Goal: Register for event/course

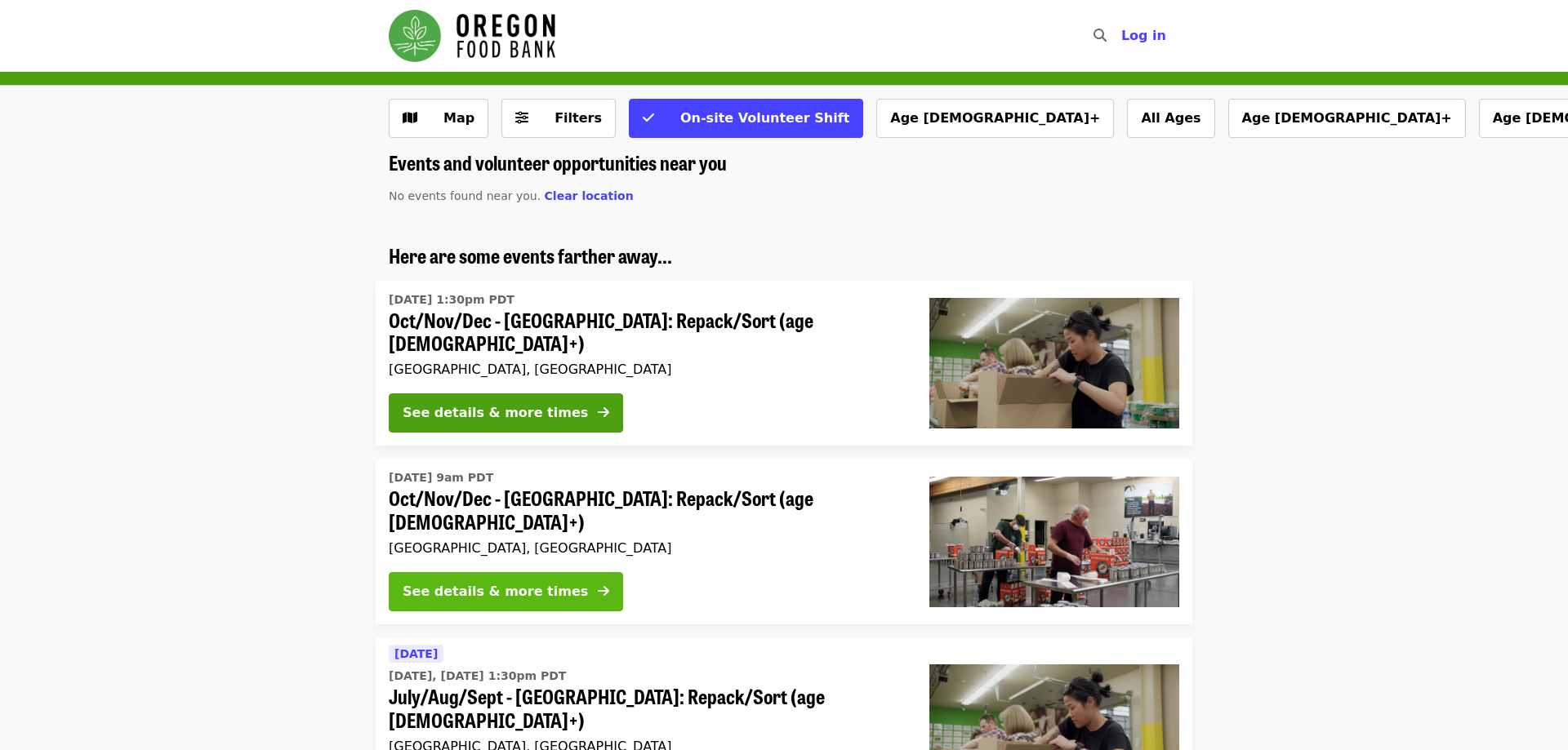
click at [548, 582] on div "See details & more times" at bounding box center [495, 591] width 186 height 19
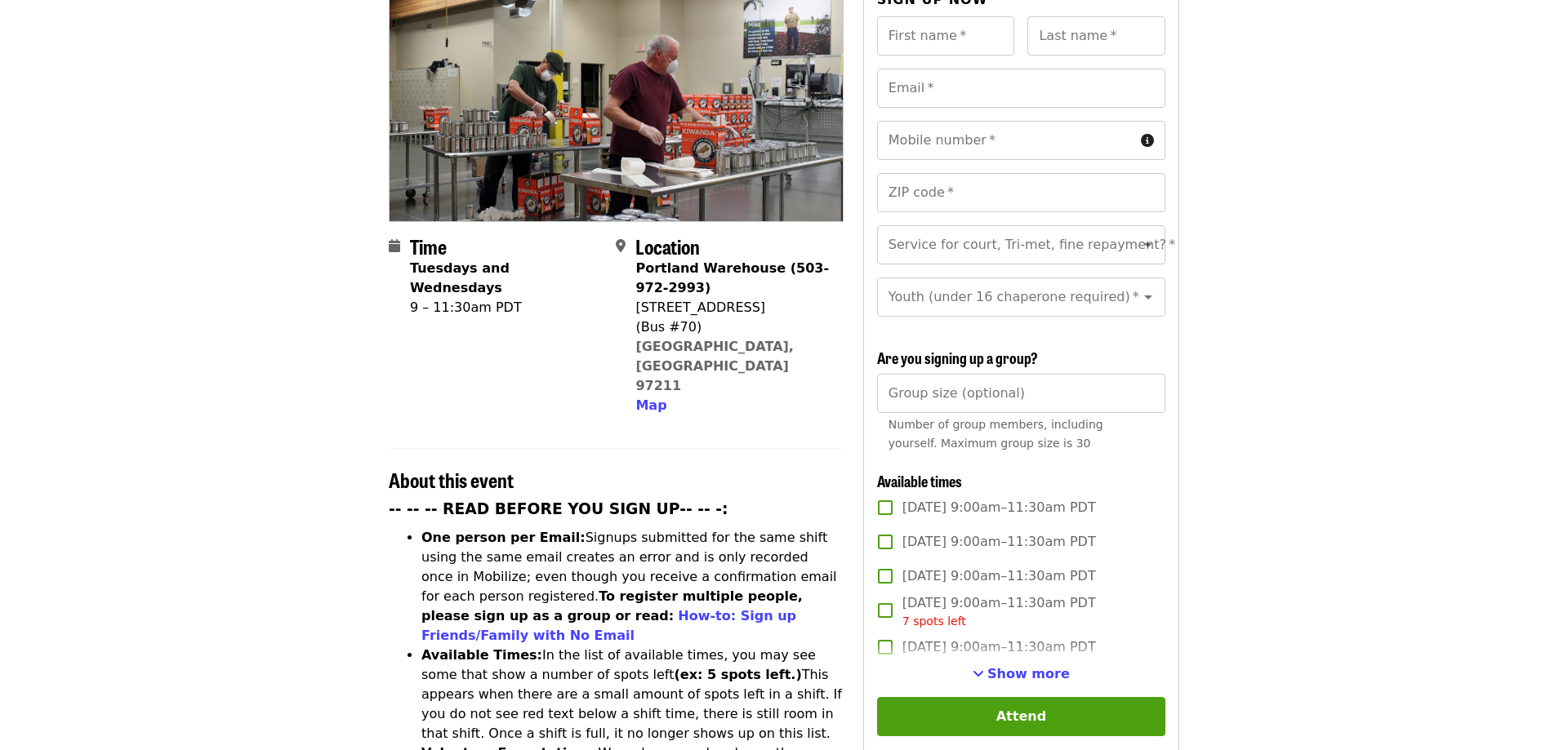
scroll to position [249, 0]
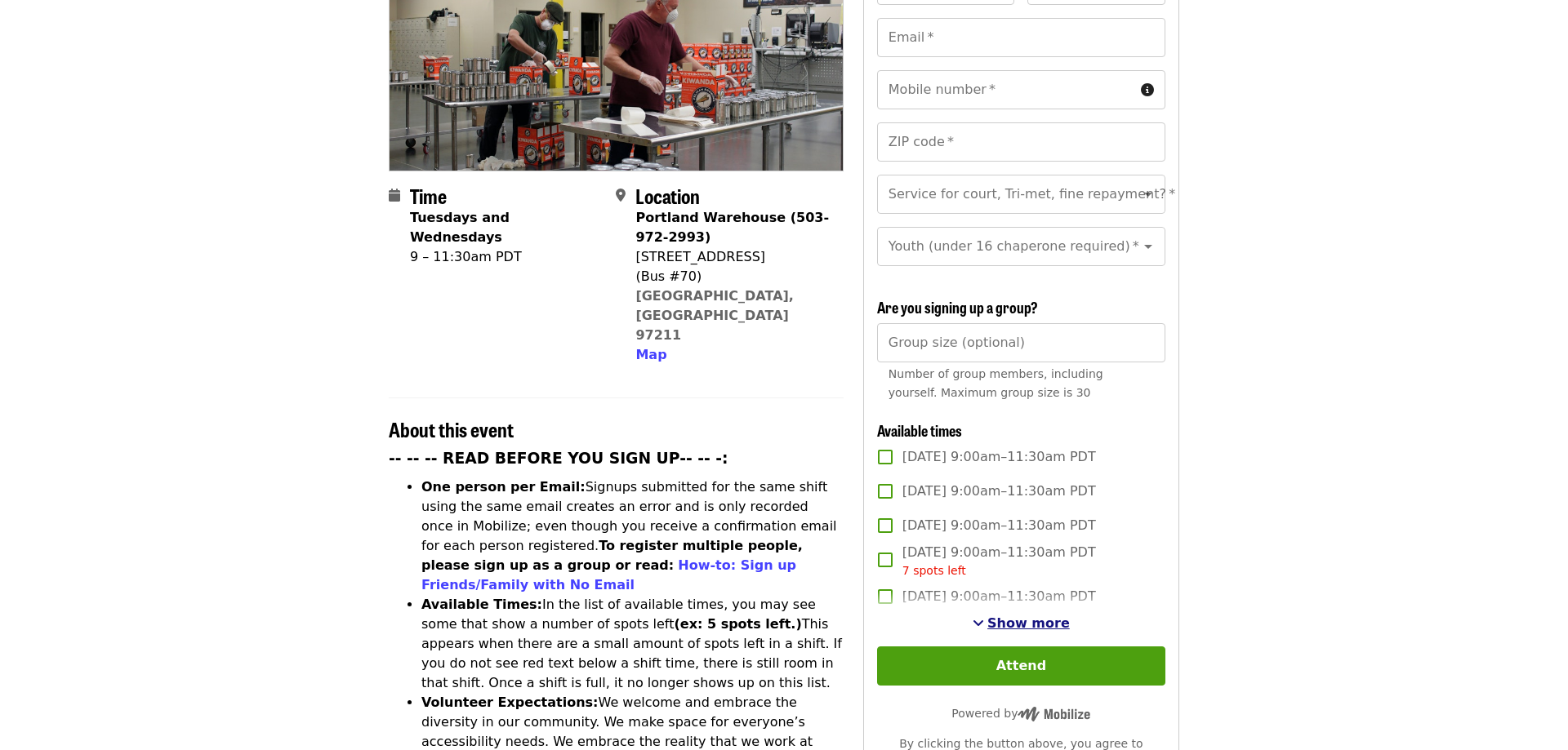
click at [1024, 616] on span "Show more" at bounding box center [1028, 623] width 82 height 15
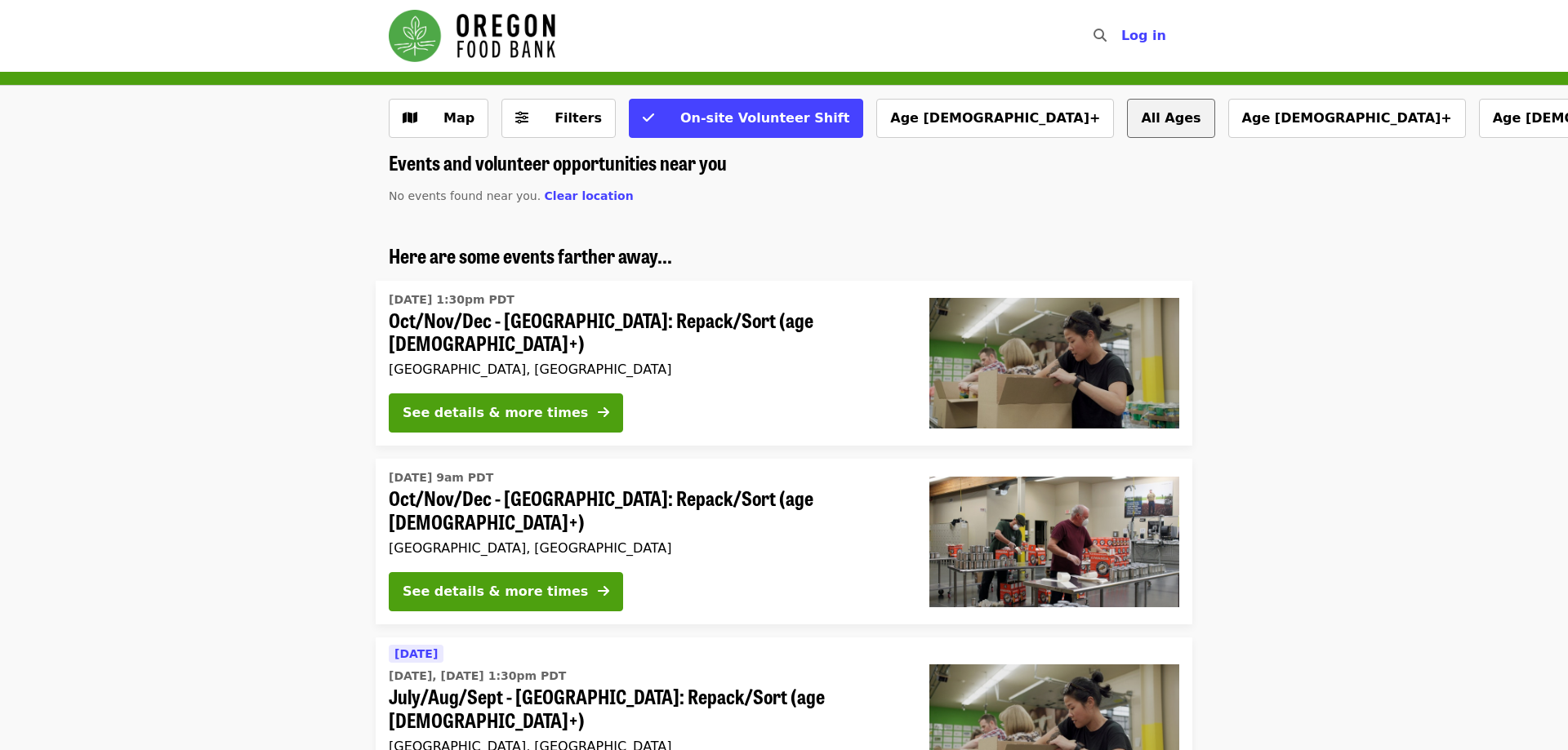
click at [1127, 117] on button "All Ages" at bounding box center [1171, 118] width 87 height 39
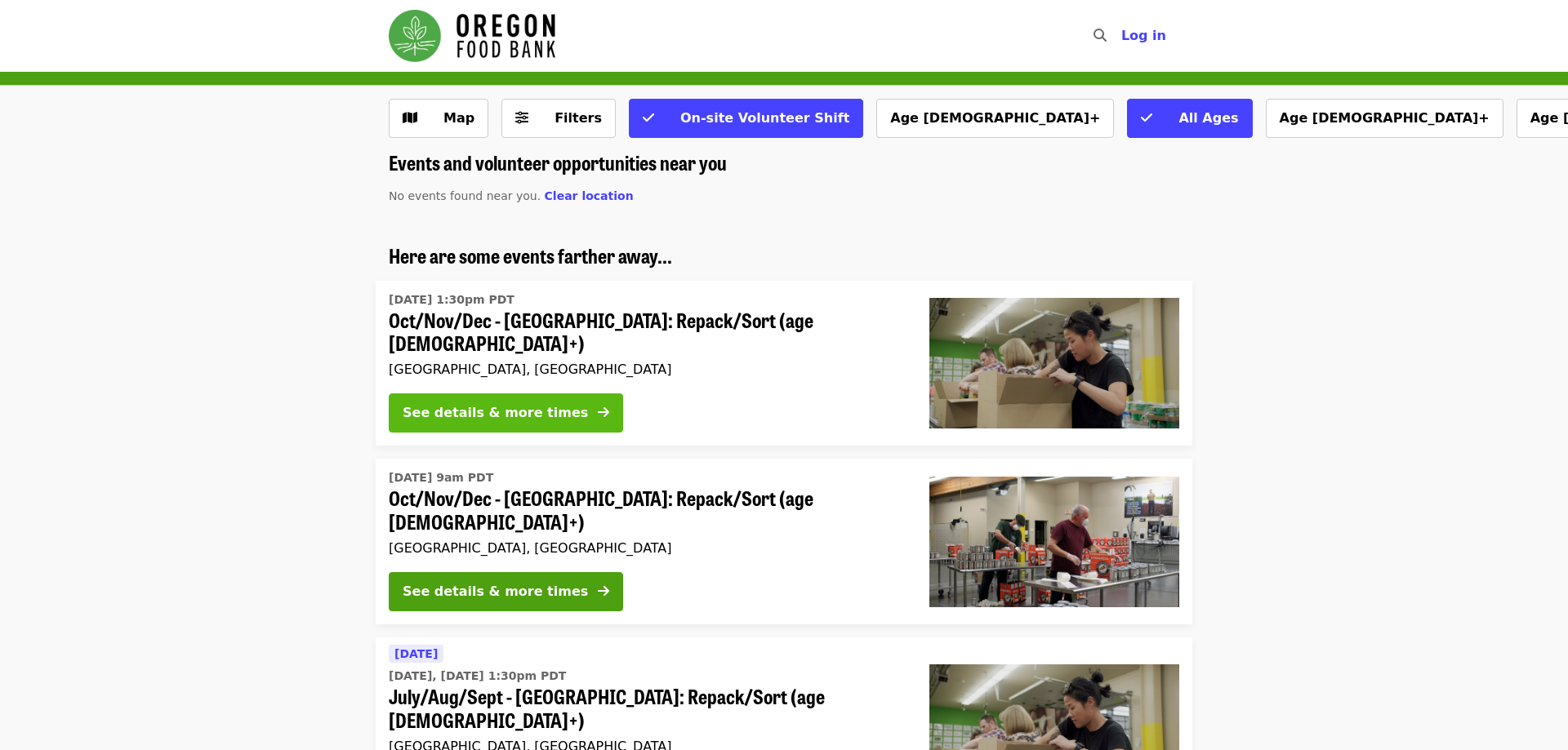
click at [496, 414] on div "See details & more times" at bounding box center [495, 412] width 186 height 19
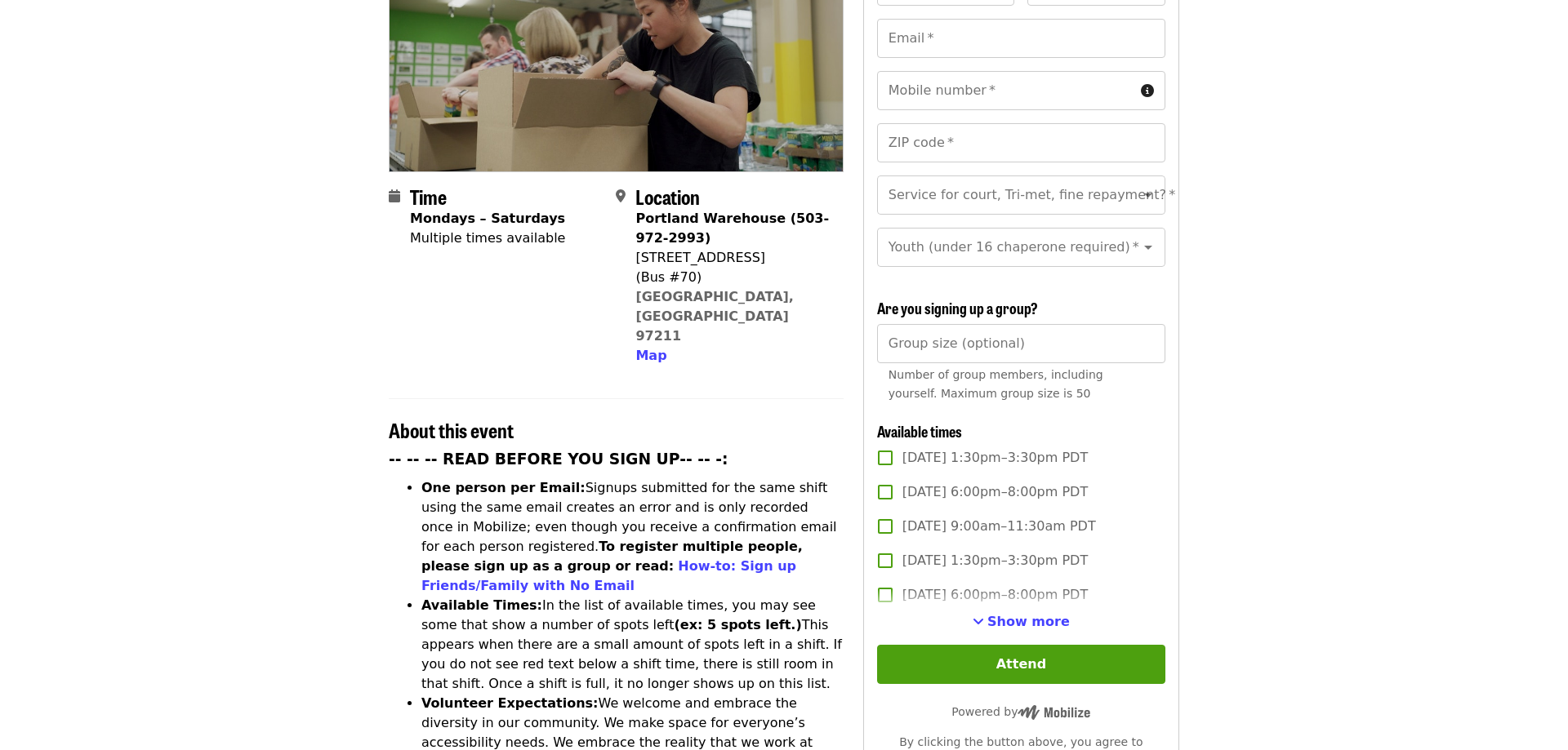
scroll to position [249, 0]
click at [1008, 613] on span "Show more" at bounding box center [1028, 621] width 82 height 15
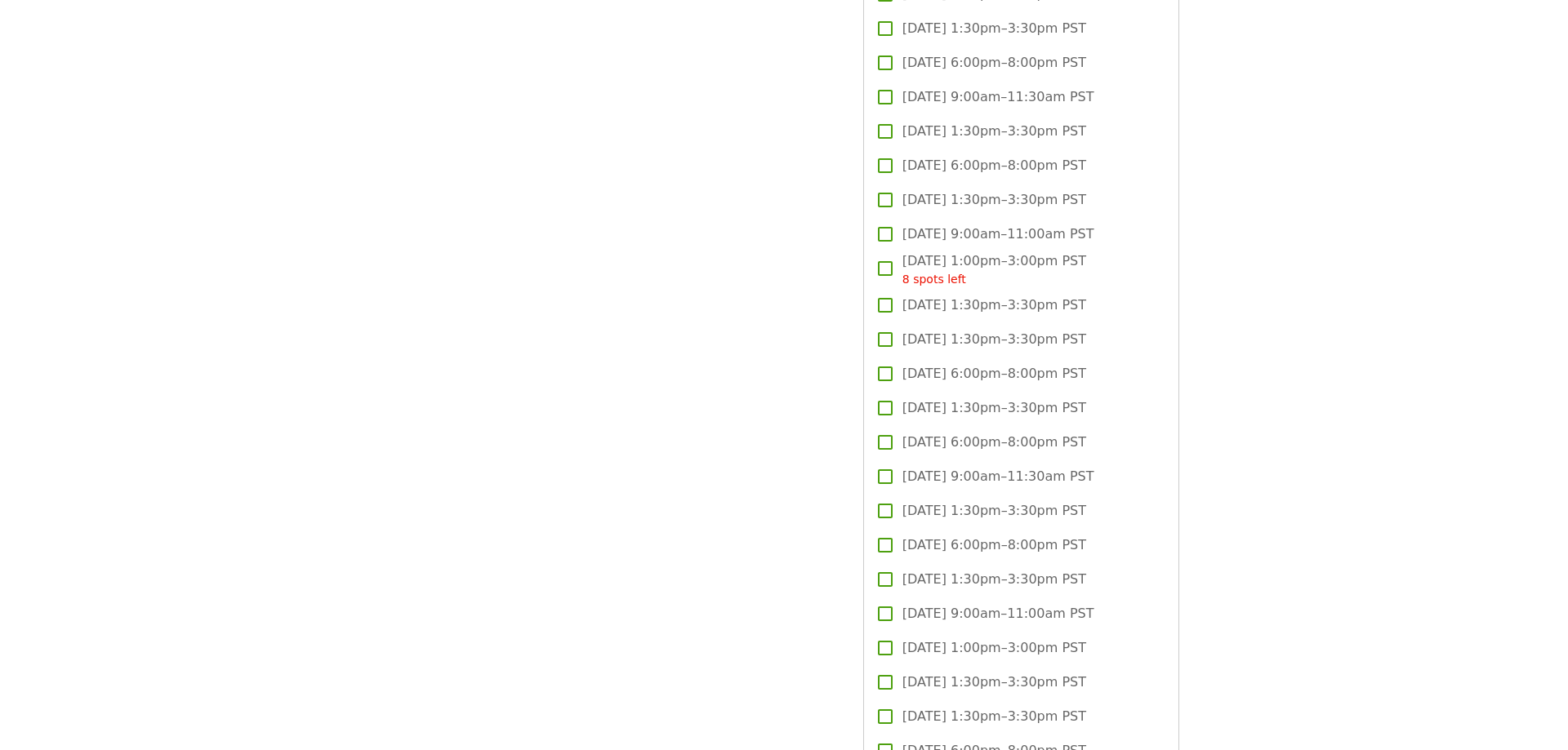
scroll to position [3747, 0]
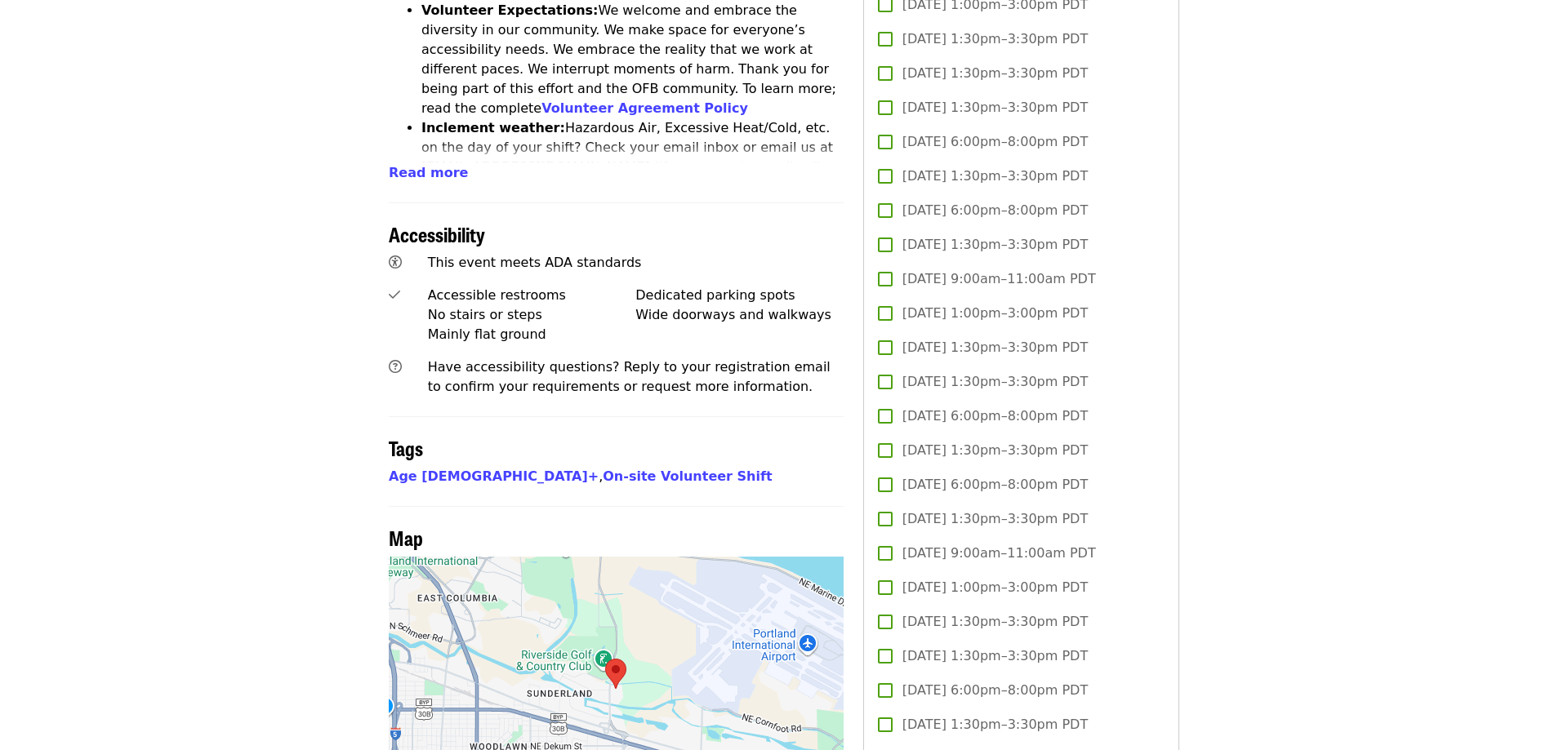
scroll to position [916, 0]
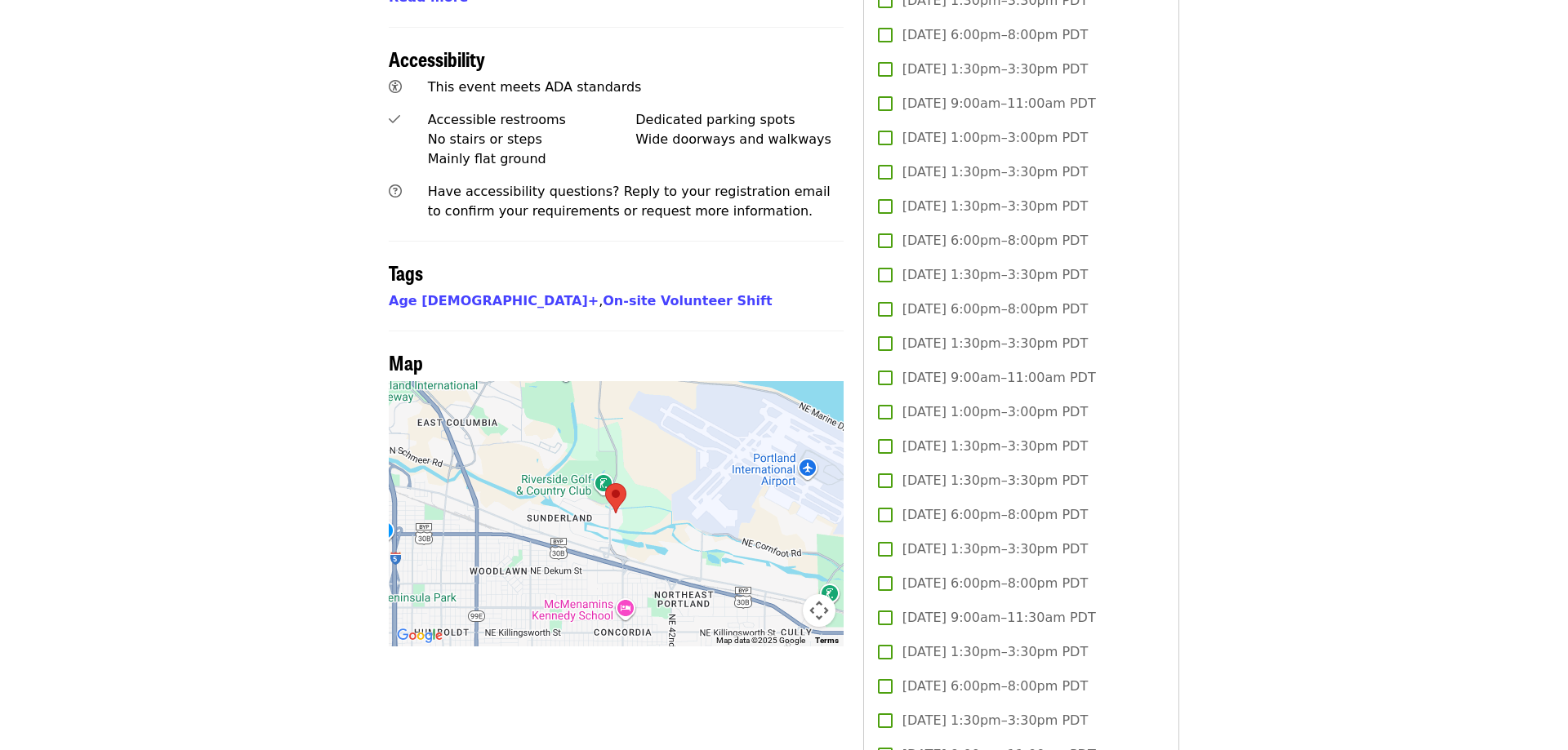
scroll to position [1166, 0]
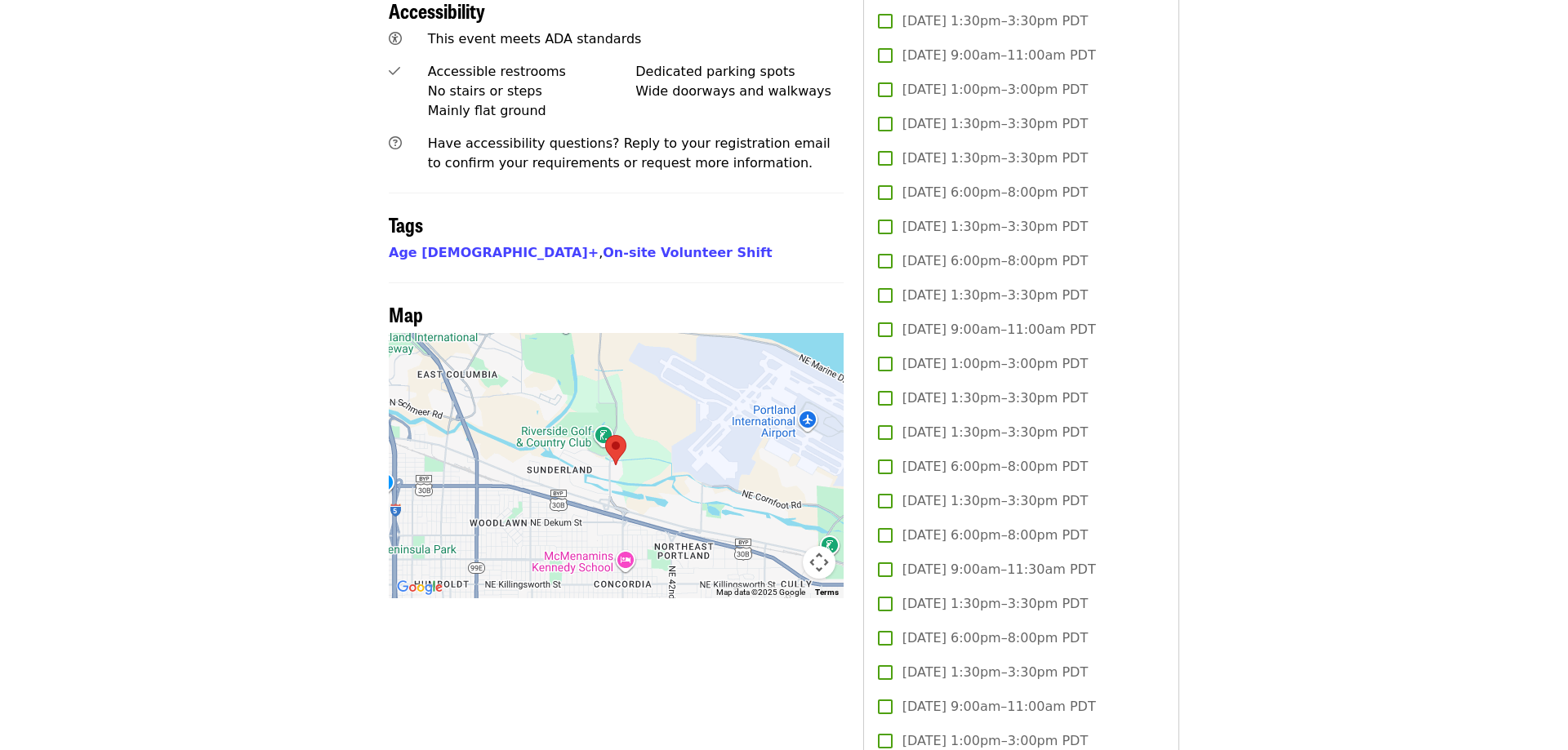
click at [815, 546] on button "Map camera controls" at bounding box center [819, 562] width 33 height 33
click at [819, 546] on button "Map camera controls" at bounding box center [819, 562] width 33 height 33
click at [605, 496] on div at bounding box center [616, 466] width 454 height 265
drag, startPoint x: 606, startPoint y: 458, endPoint x: 759, endPoint y: 447, distance: 153.4
click at [759, 447] on div at bounding box center [616, 466] width 454 height 265
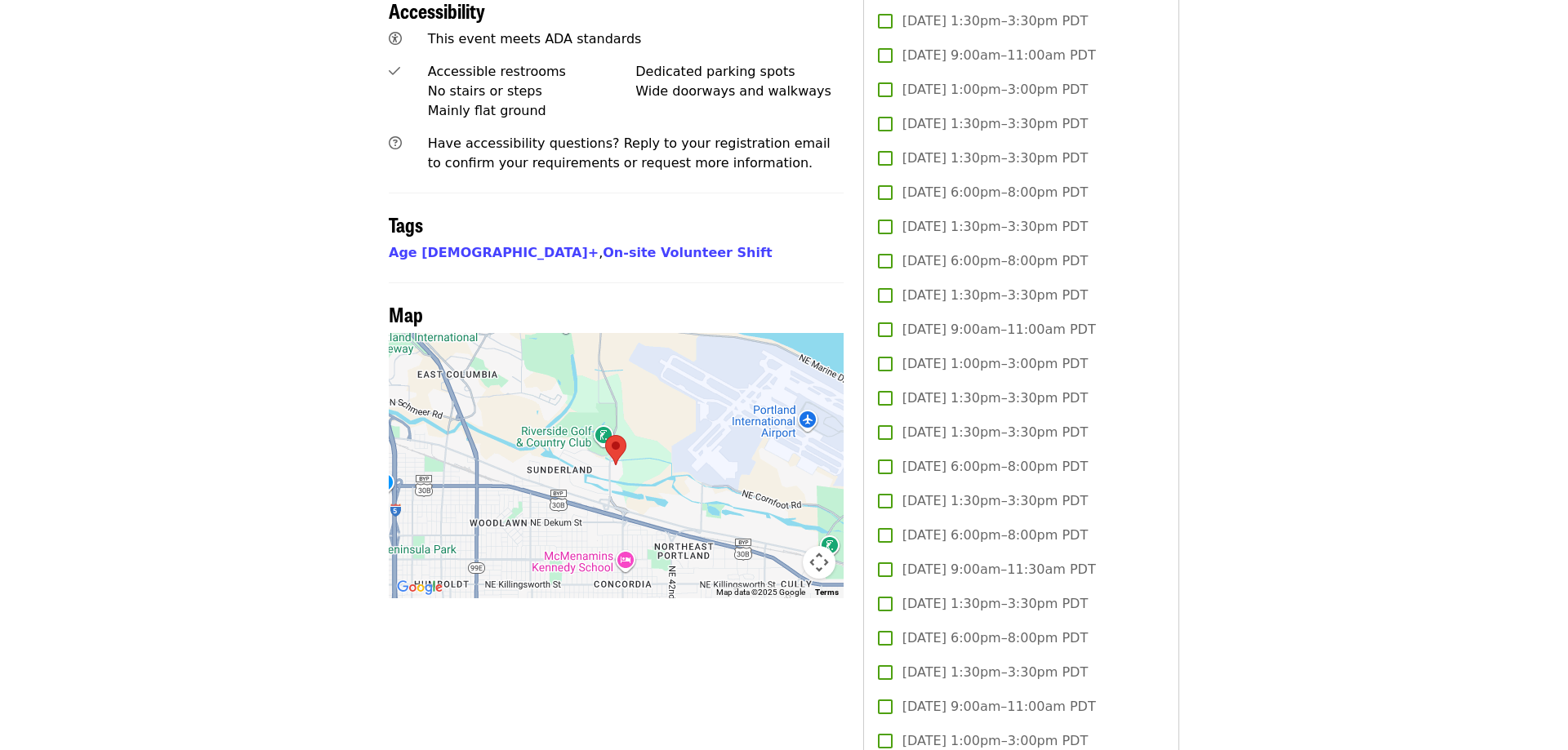
drag, startPoint x: 707, startPoint y: 454, endPoint x: 722, endPoint y: 396, distance: 59.9
click at [722, 396] on div at bounding box center [616, 466] width 454 height 265
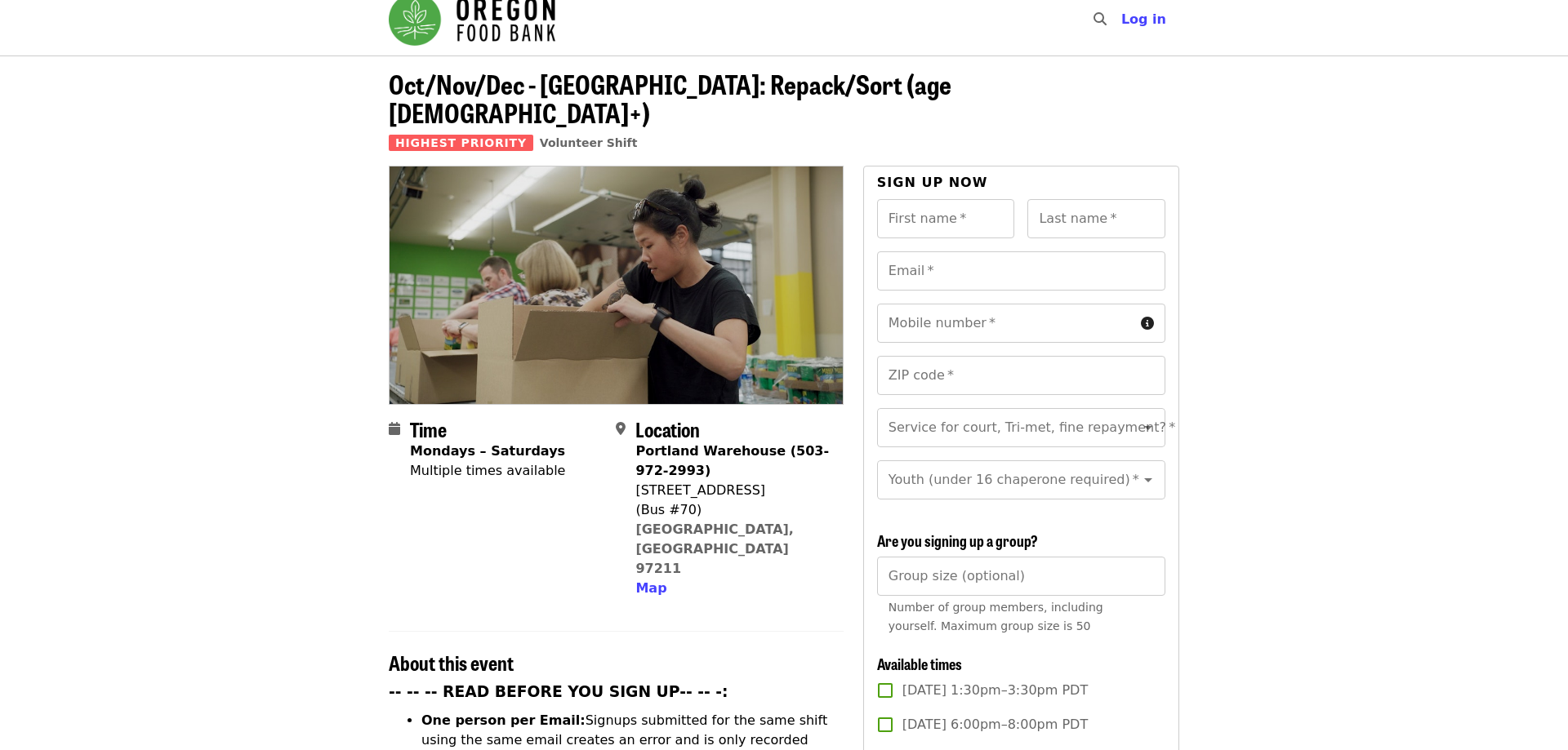
scroll to position [0, 0]
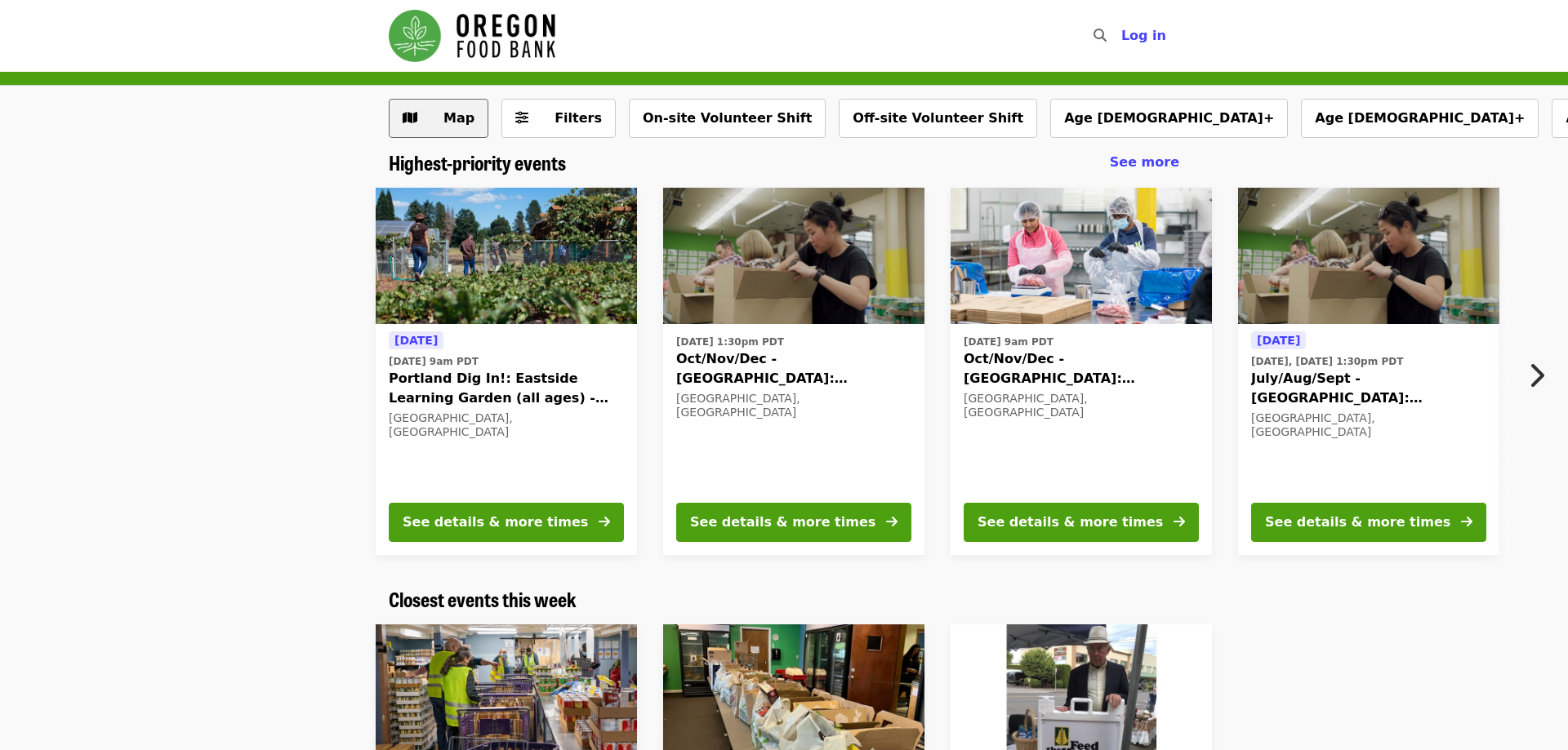
click at [437, 118] on span "Map" at bounding box center [450, 118] width 47 height 19
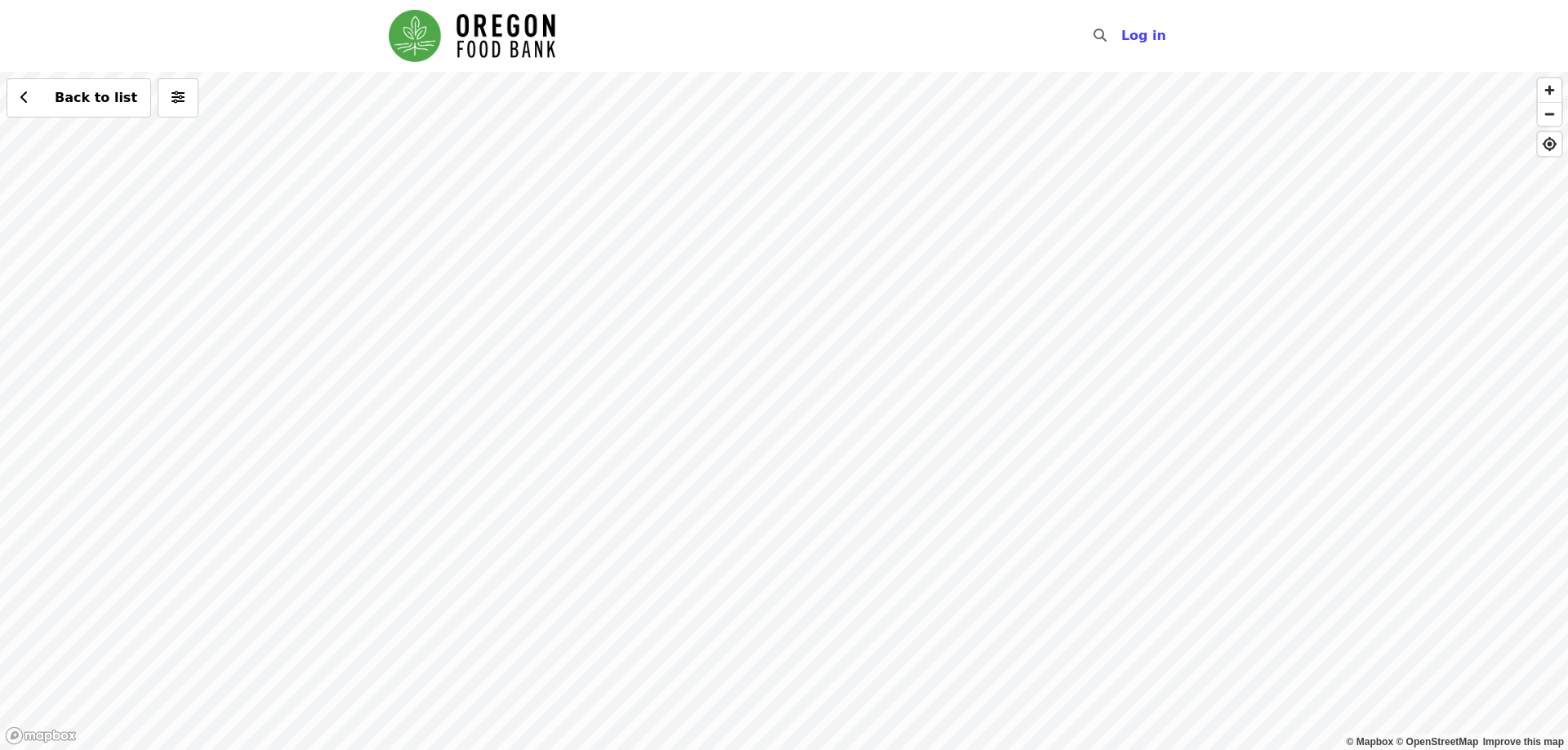
click at [903, 344] on div "Back to list" at bounding box center [784, 412] width 1568 height 679
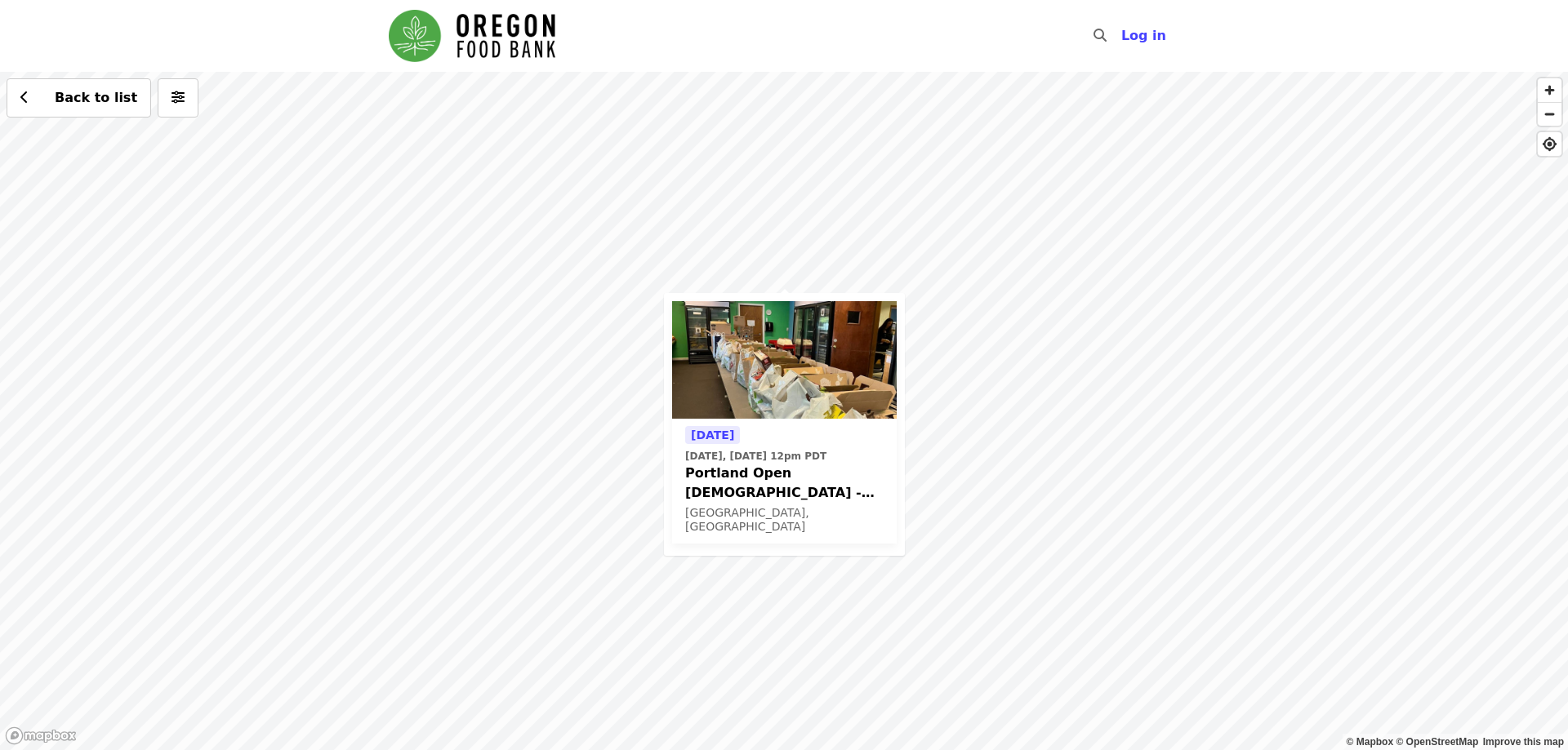
click at [1094, 680] on div "[DATE] [DATE], [DATE] 12pm PDT Portland Open Bible - Partner Agency Support (16…" at bounding box center [784, 412] width 1568 height 679
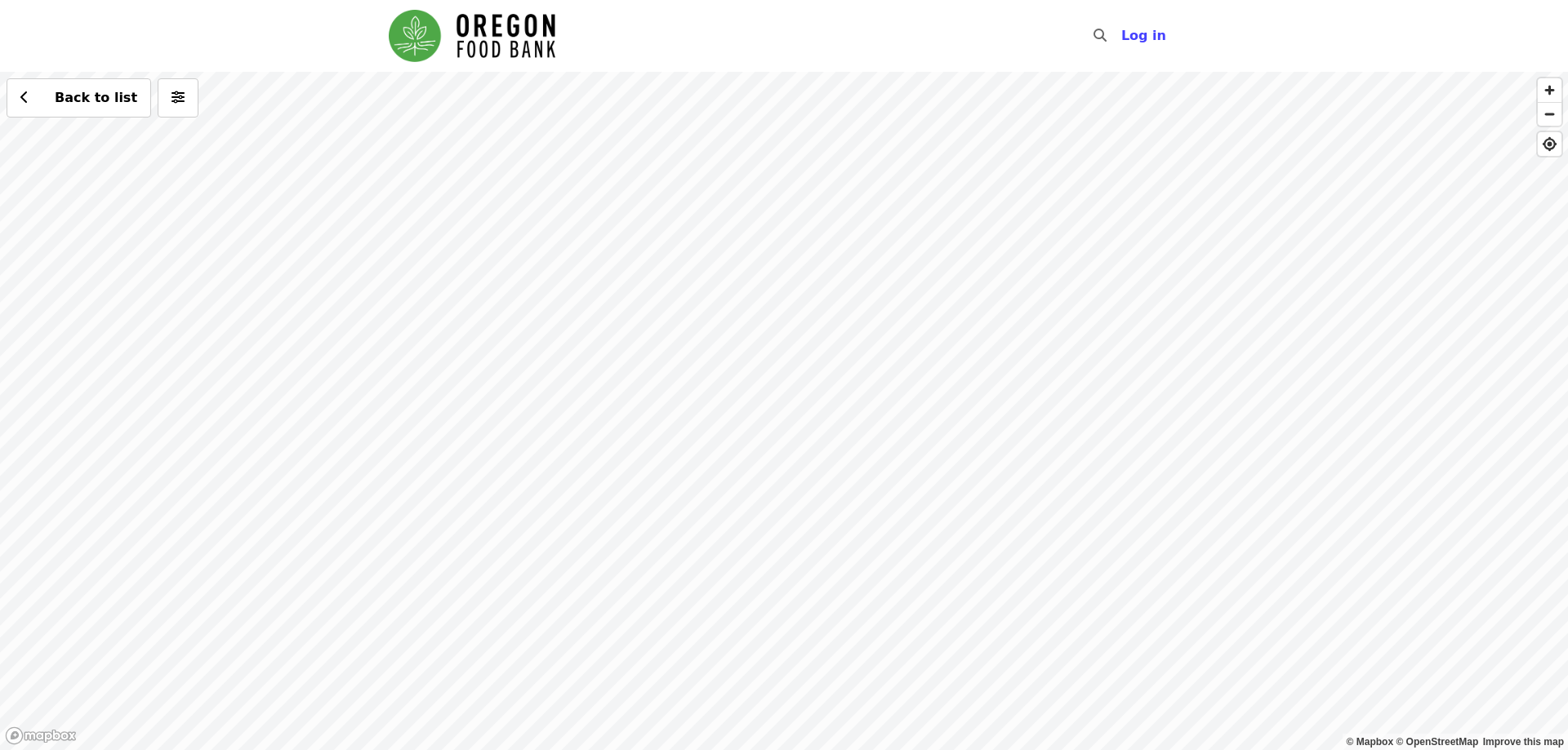
drag, startPoint x: 989, startPoint y: 689, endPoint x: 1266, endPoint y: 94, distance: 656.3
click at [1266, 94] on div "Back to list" at bounding box center [784, 412] width 1568 height 679
drag, startPoint x: 461, startPoint y: 718, endPoint x: 1156, endPoint y: -85, distance: 1062.0
drag, startPoint x: 1164, startPoint y: 508, endPoint x: 989, endPoint y: 101, distance: 443.0
click at [989, 101] on div "Back to list" at bounding box center [784, 412] width 1568 height 679
